Goal: Find specific page/section: Find specific page/section

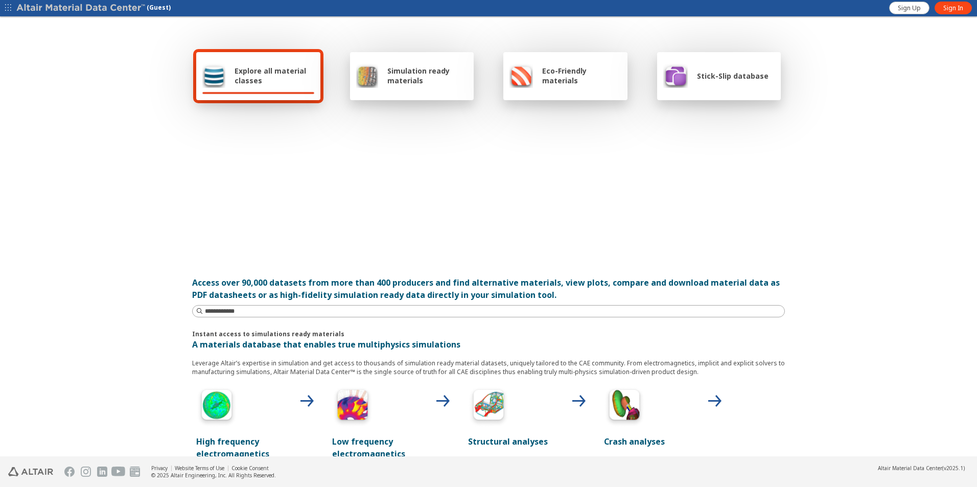
click at [721, 80] on span "Stick-Slip database" at bounding box center [733, 76] width 72 height 10
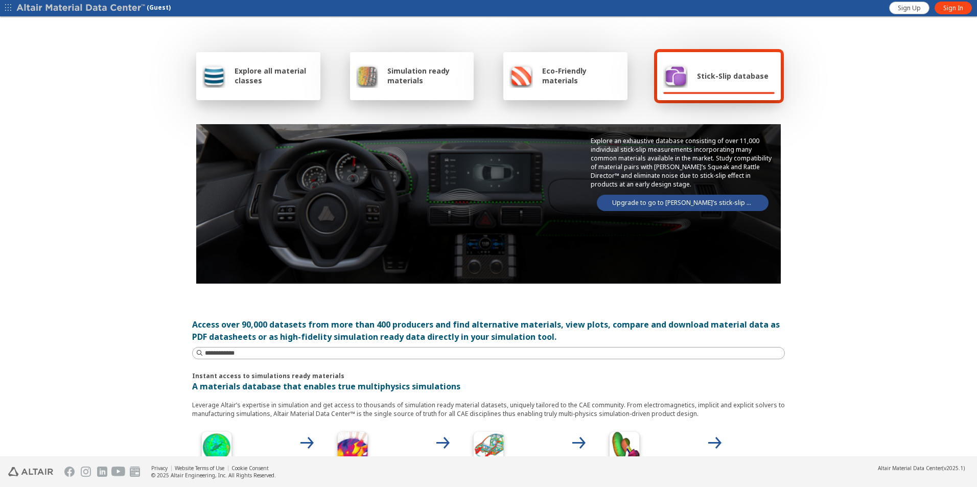
click at [683, 203] on link "Upgrade to go to Altair’s stick-slip database" at bounding box center [683, 203] width 172 height 16
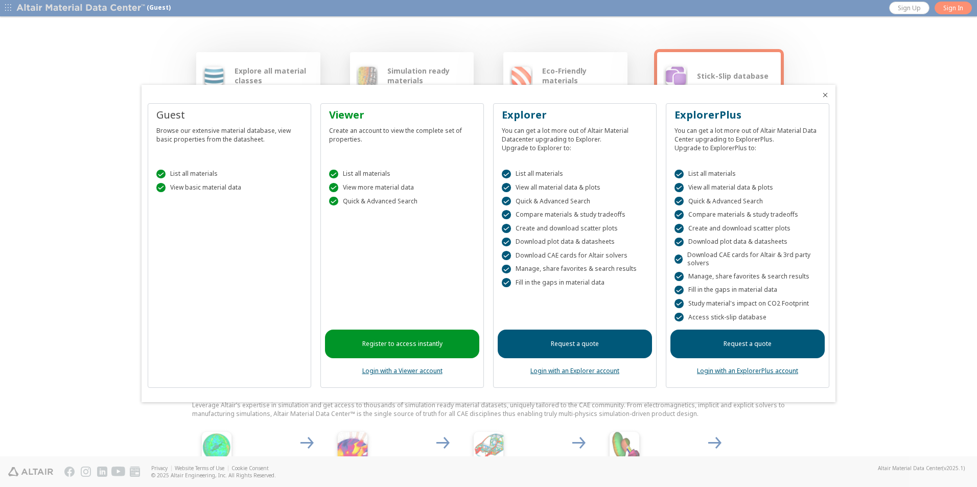
click at [737, 371] on link "Login with an ExplorerPlus account" at bounding box center [747, 370] width 101 height 9
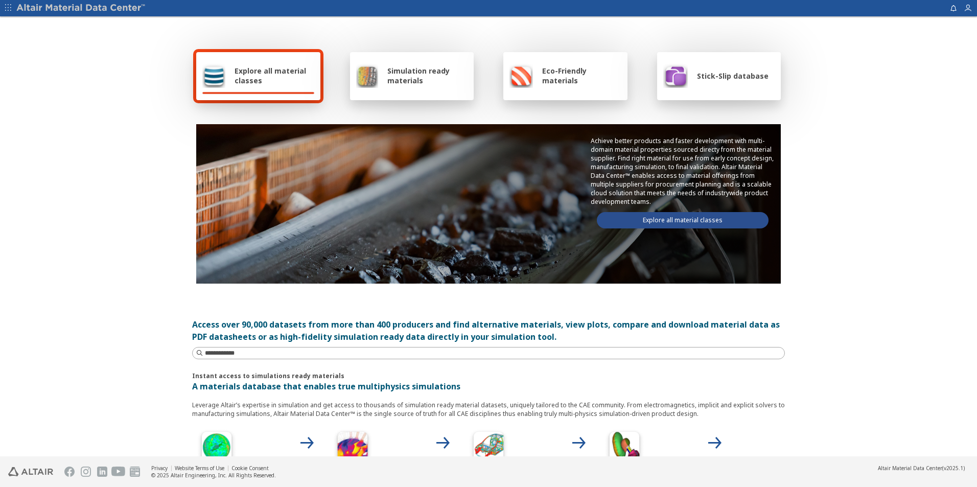
click at [697, 80] on span "Stick-Slip database" at bounding box center [733, 76] width 72 height 10
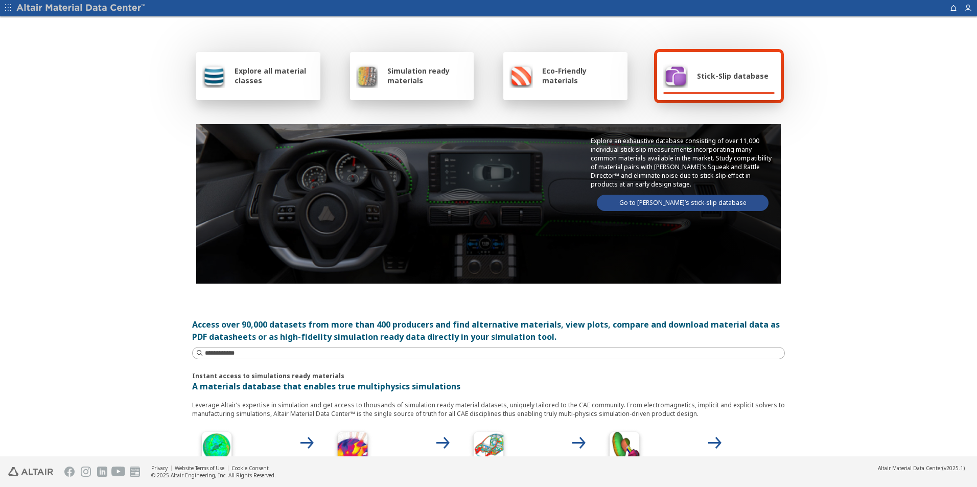
click at [669, 204] on link "Go to [PERSON_NAME]’s stick-slip database" at bounding box center [683, 203] width 172 height 16
